Goal: Task Accomplishment & Management: Use online tool/utility

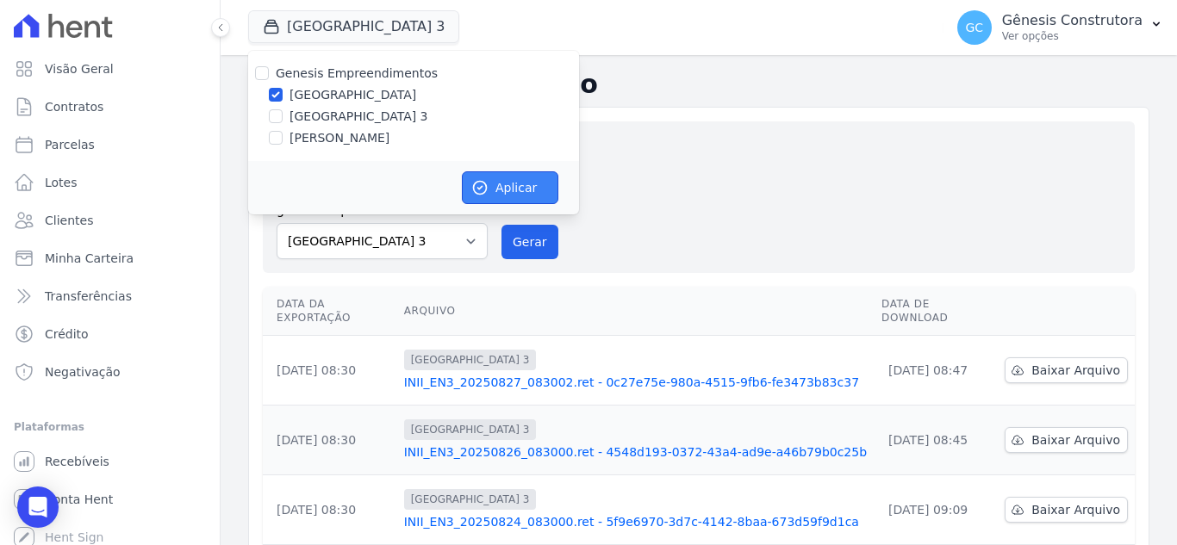
click at [494, 180] on button "Aplicar" at bounding box center [510, 187] width 96 height 33
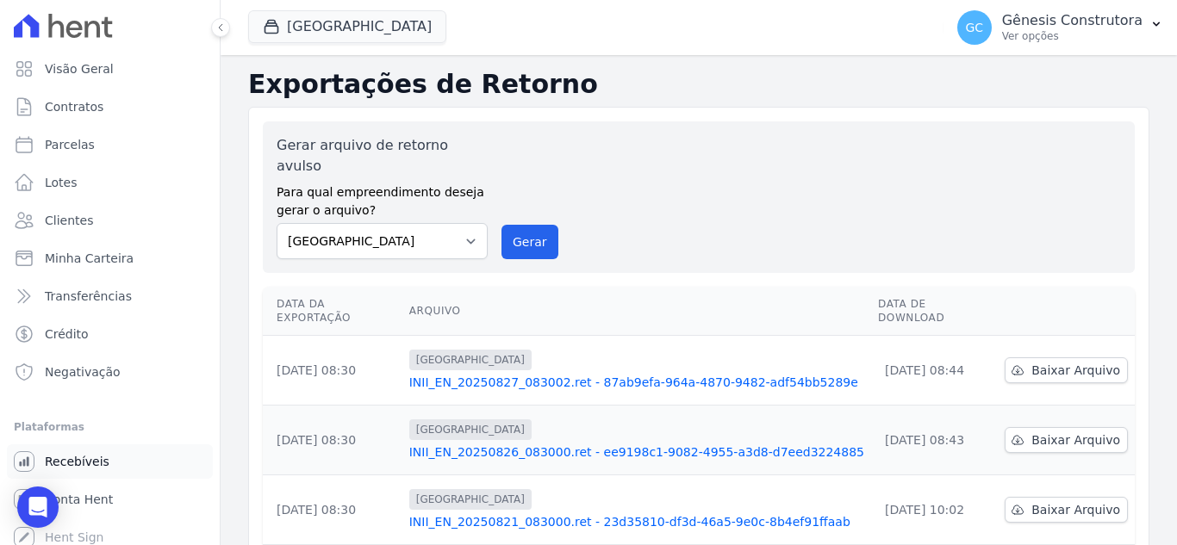
click at [98, 464] on span "Recebíveis" at bounding box center [77, 461] width 65 height 17
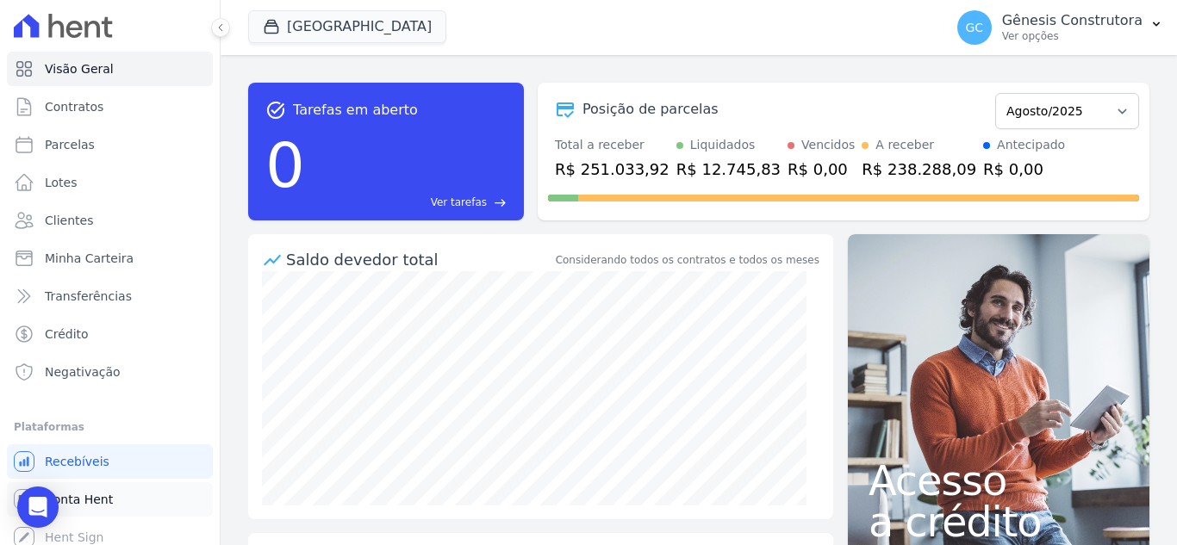
click at [122, 504] on link "Conta Hent" at bounding box center [110, 499] width 206 height 34
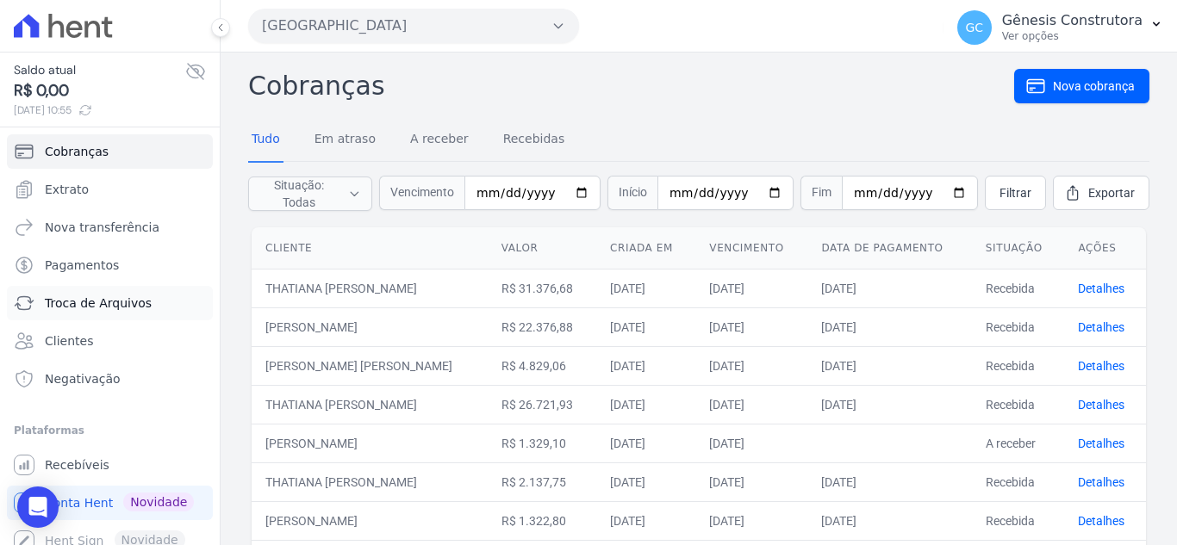
click at [90, 307] on span "Troca de Arquivos" at bounding box center [98, 303] width 107 height 17
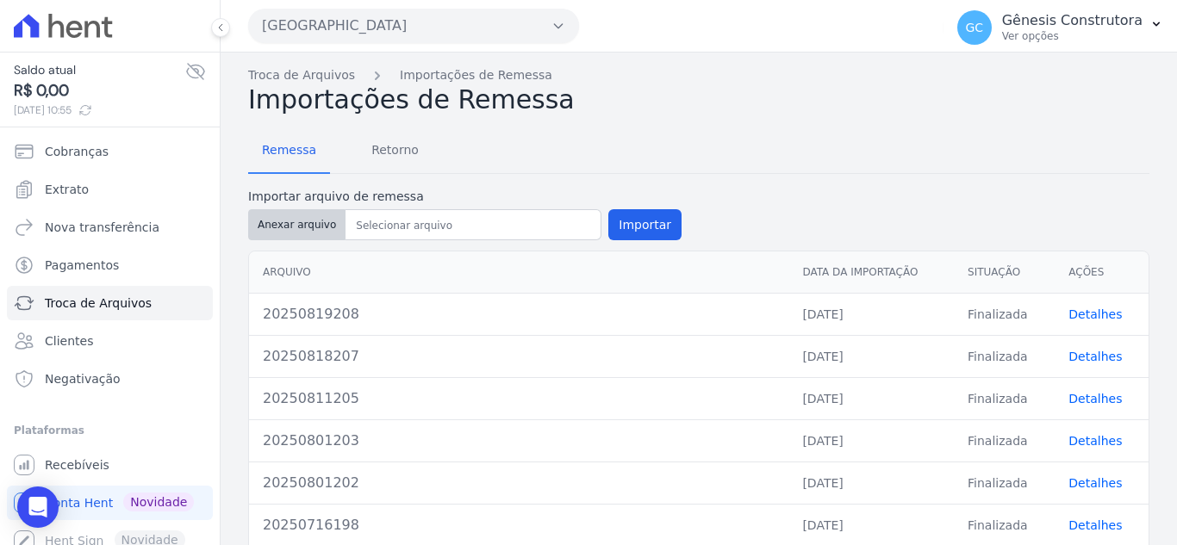
click at [301, 227] on button "Anexar arquivo" at bounding box center [296, 224] width 97 height 31
type input "20250827210"
click at [619, 230] on button "Importar" at bounding box center [644, 224] width 73 height 31
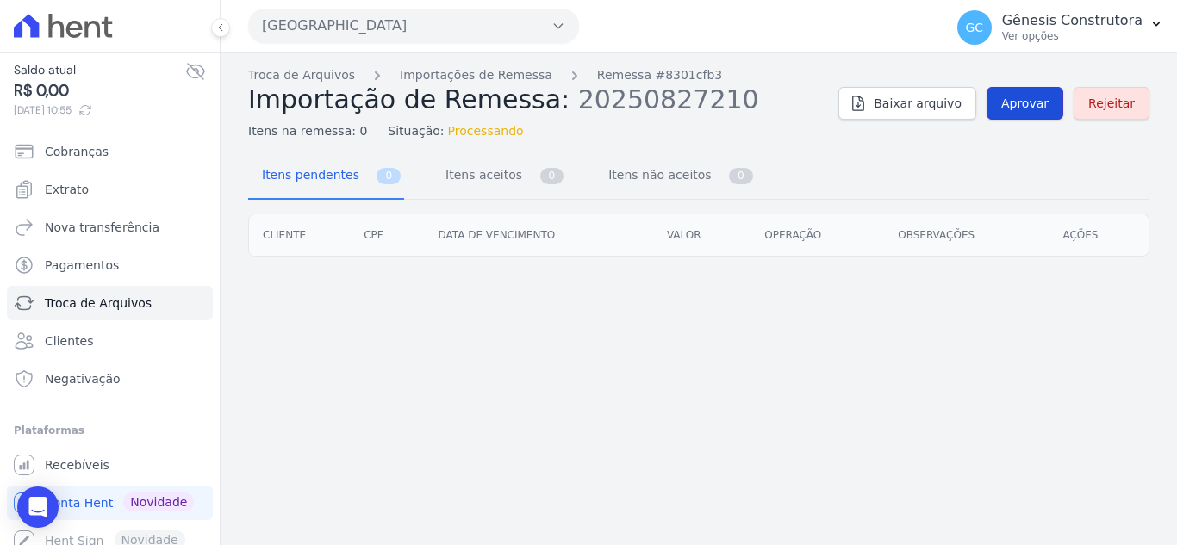
click at [1046, 103] on span "Aprovar" at bounding box center [1024, 103] width 47 height 17
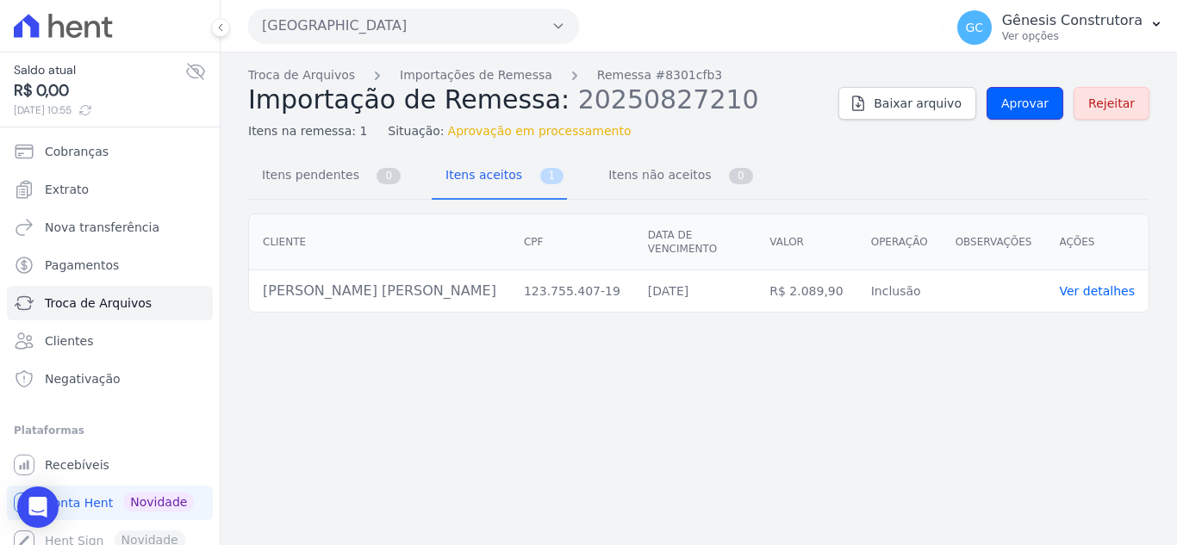
click at [1046, 103] on span "Aprovar" at bounding box center [1024, 103] width 47 height 17
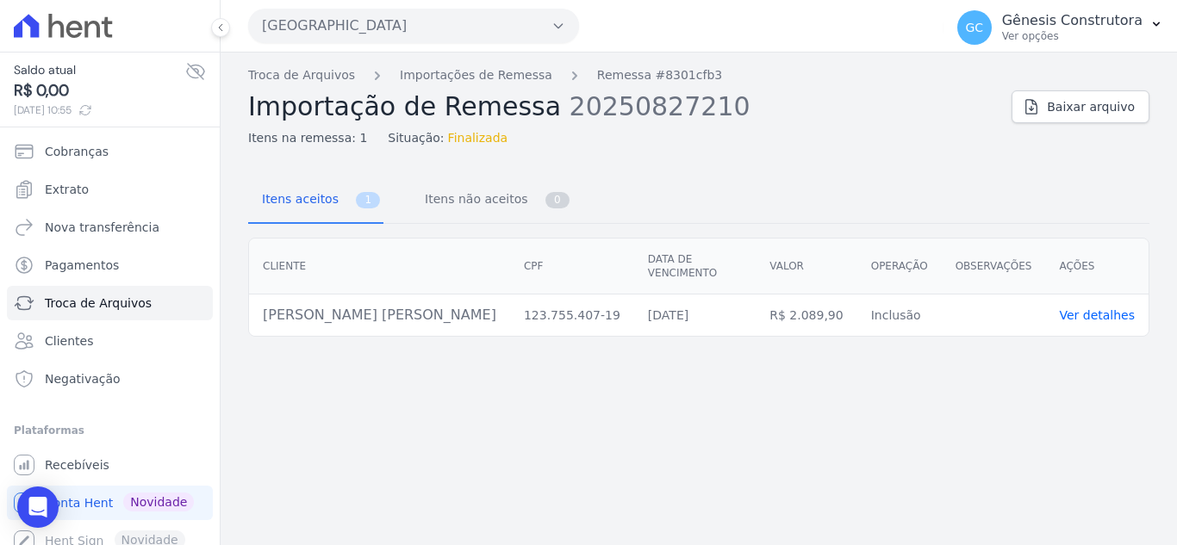
click at [1096, 308] on link "Ver detalhes" at bounding box center [1097, 315] width 76 height 14
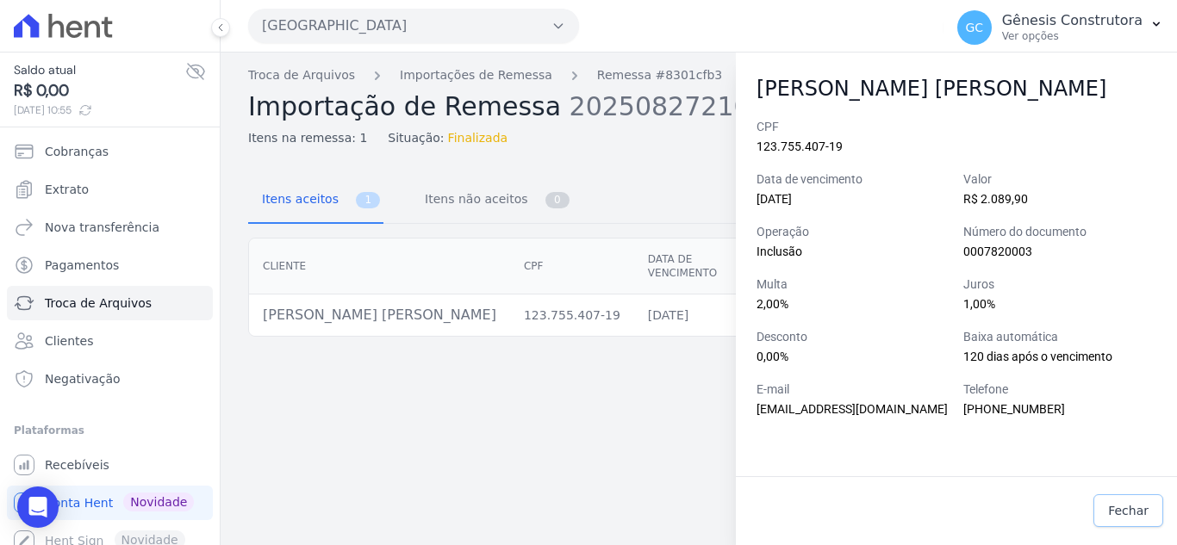
click at [1122, 514] on span "Fechar" at bounding box center [1128, 510] width 40 height 17
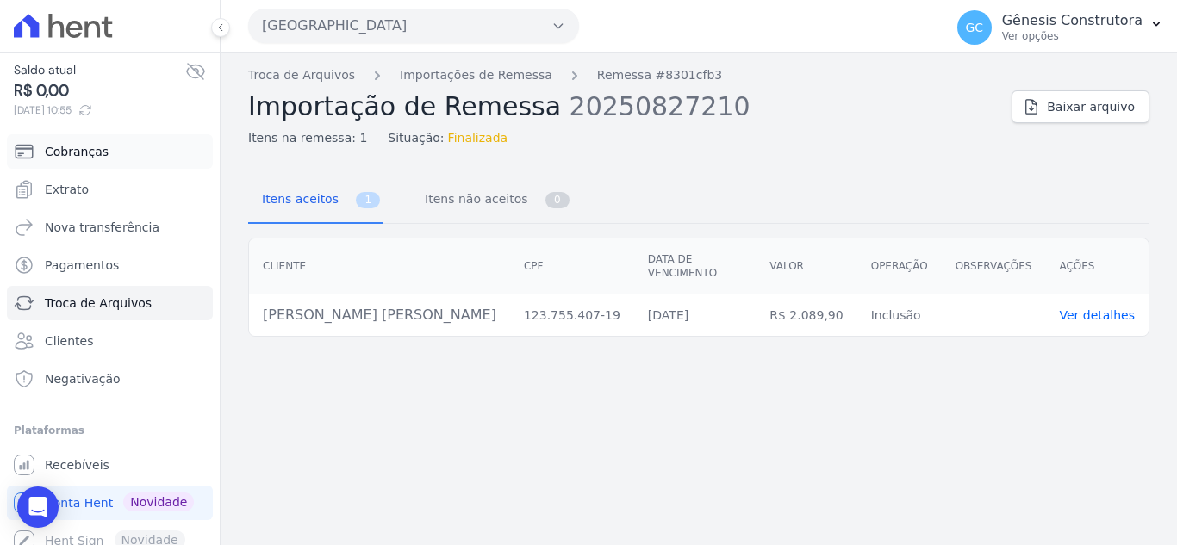
click at [117, 161] on link "Cobranças" at bounding box center [110, 151] width 206 height 34
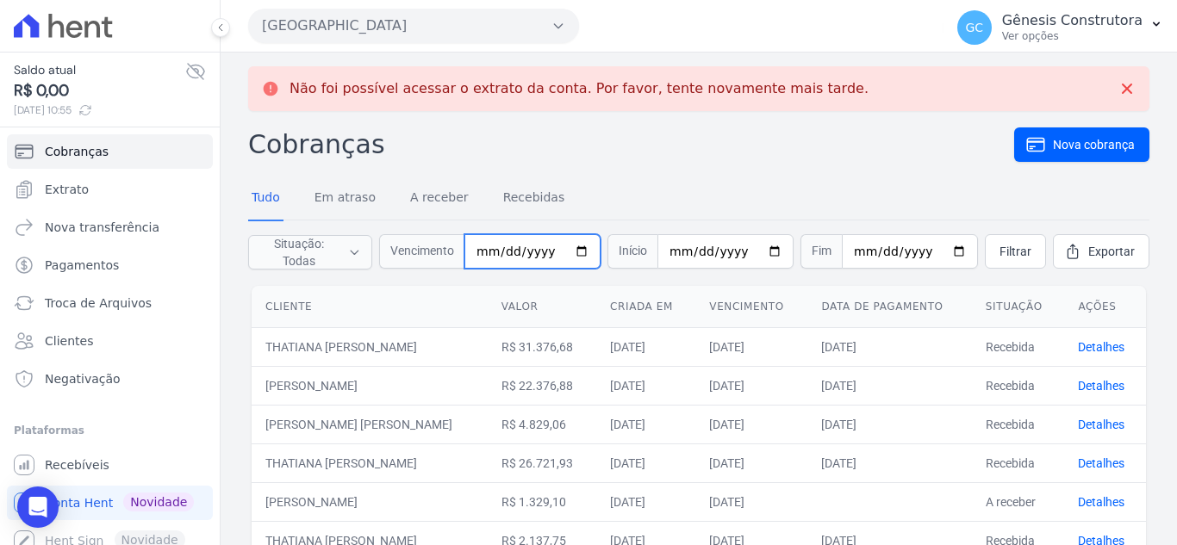
click at [494, 251] on input "date" at bounding box center [532, 251] width 136 height 34
click at [543, 259] on input "0025-08-28" at bounding box center [532, 251] width 136 height 34
type input "[DATE]"
click at [1009, 254] on span "Filtrar" at bounding box center [1015, 251] width 32 height 17
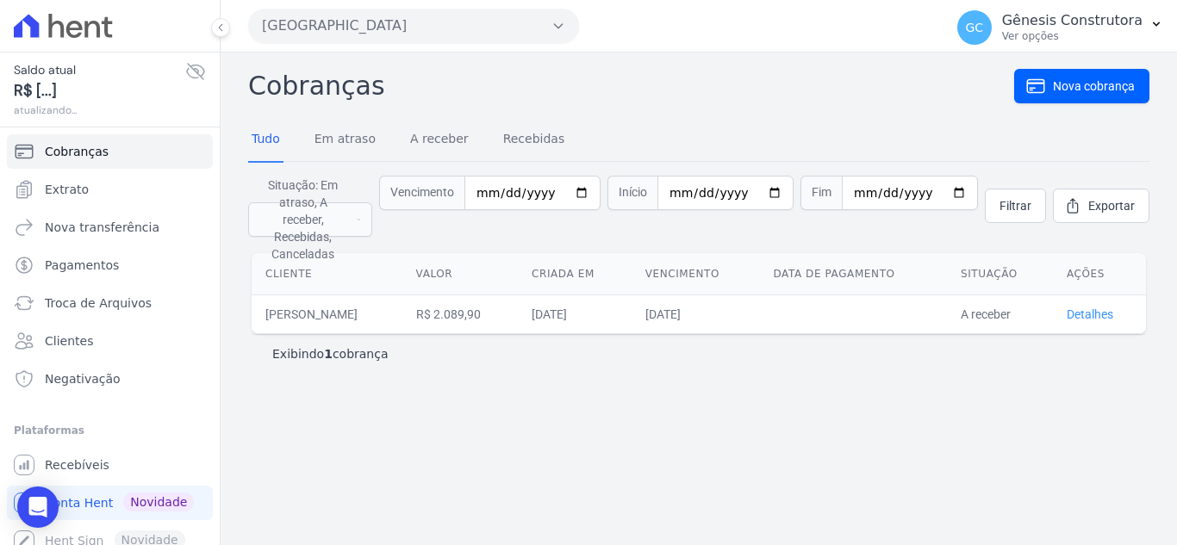
click at [1099, 307] on link "Detalhes" at bounding box center [1089, 314] width 47 height 14
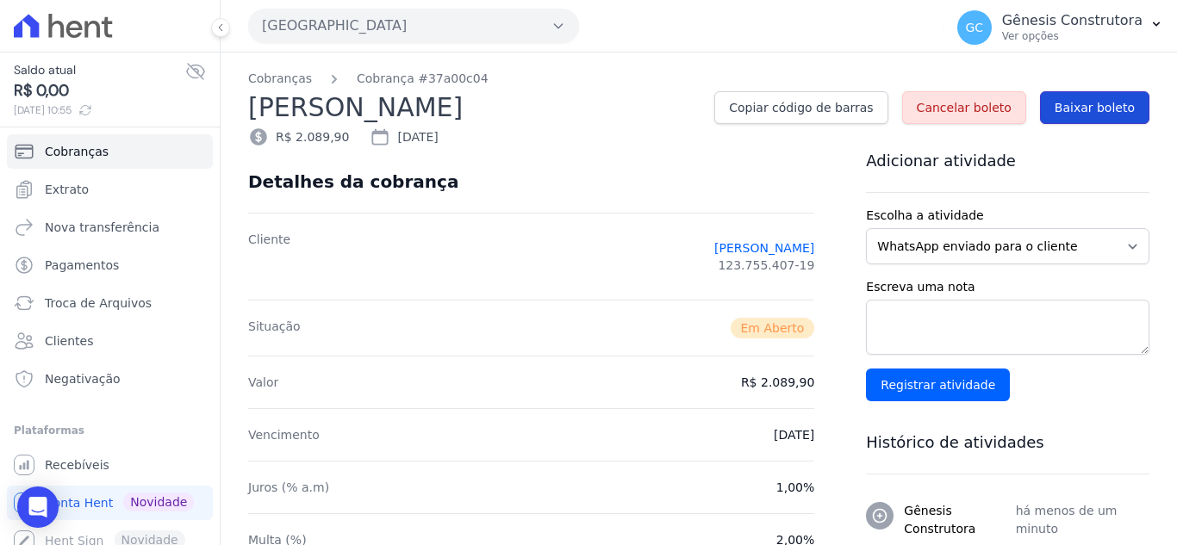
click at [1065, 124] on link "Baixar boleto" at bounding box center [1094, 107] width 109 height 33
